Goal: Find specific page/section: Find specific page/section

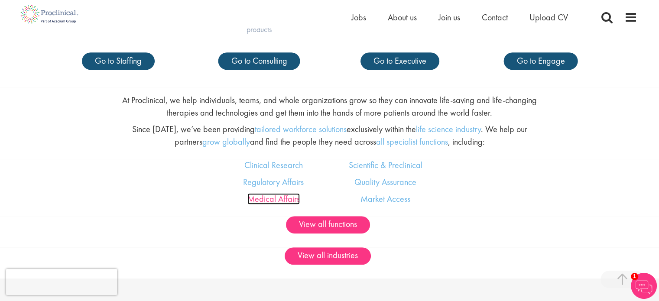
click at [280, 204] on link "Medical Affairs" at bounding box center [273, 198] width 52 height 11
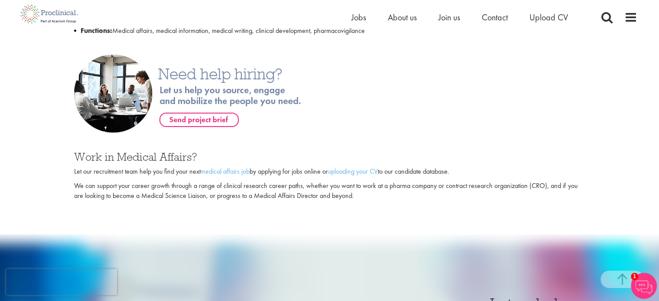
scroll to position [485, 0]
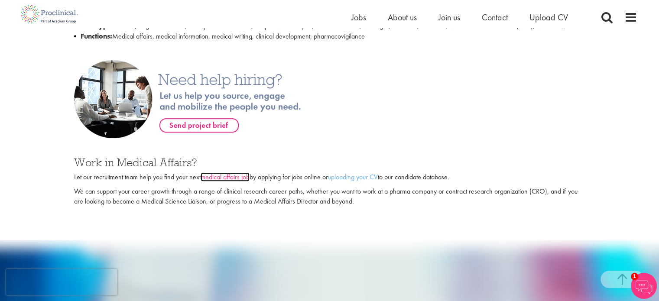
click at [226, 181] on link "medical affairs job" at bounding box center [225, 176] width 49 height 9
